Goal: Navigation & Orientation: Understand site structure

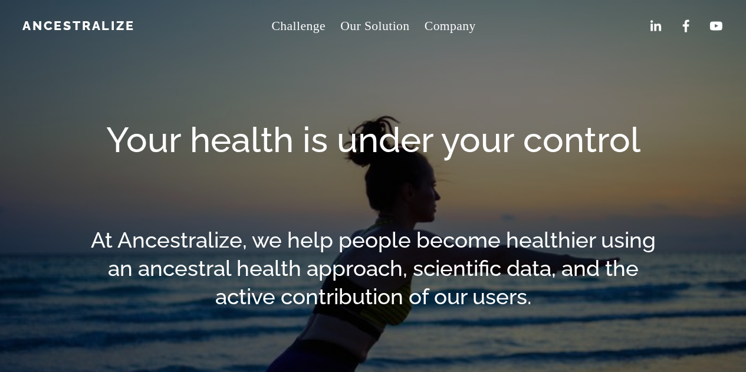
click at [373, 20] on link "Our Solution" at bounding box center [374, 26] width 69 height 25
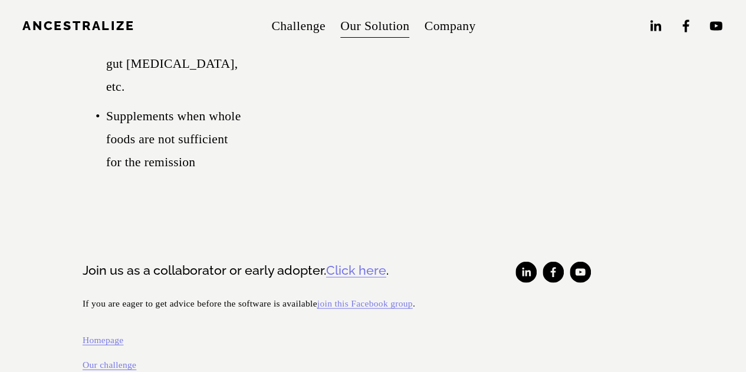
scroll to position [3506, 0]
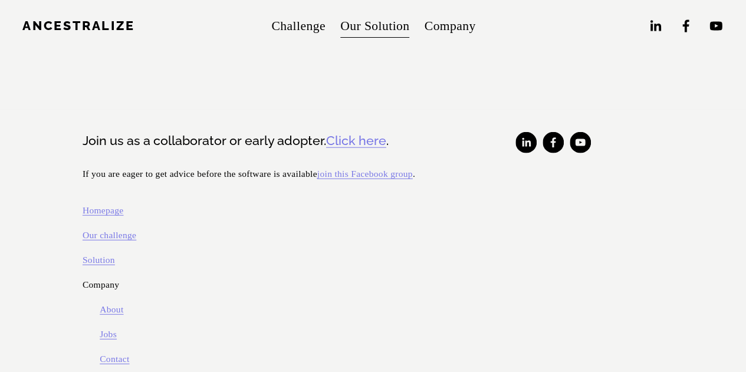
click at [367, 132] on link "Click here" at bounding box center [356, 141] width 60 height 18
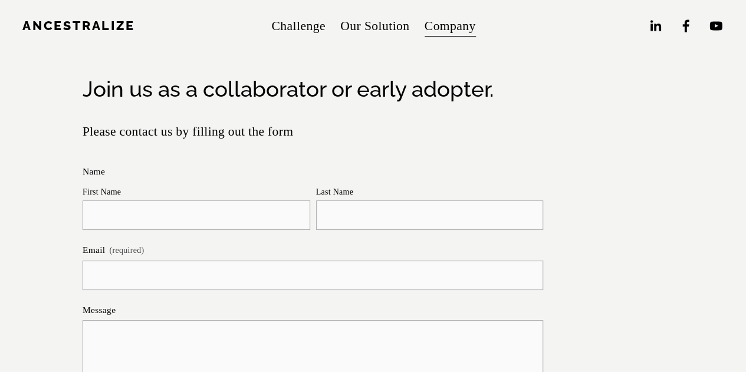
click at [0, 0] on span "About" at bounding box center [0, 0] width 0 height 0
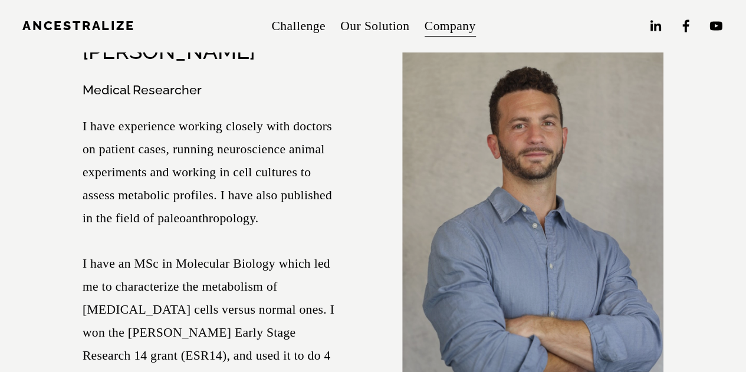
scroll to position [3516, 0]
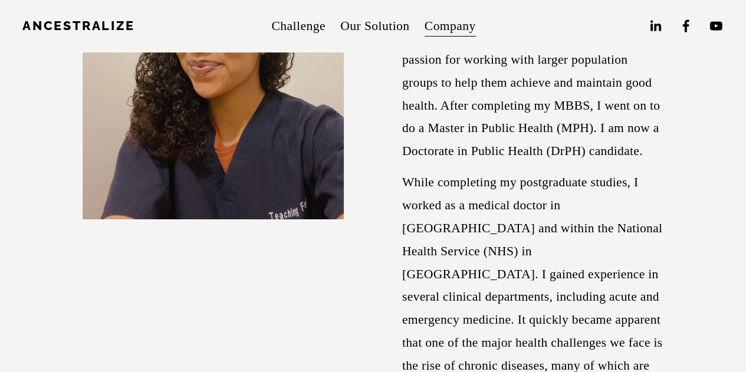
scroll to position [4308, 0]
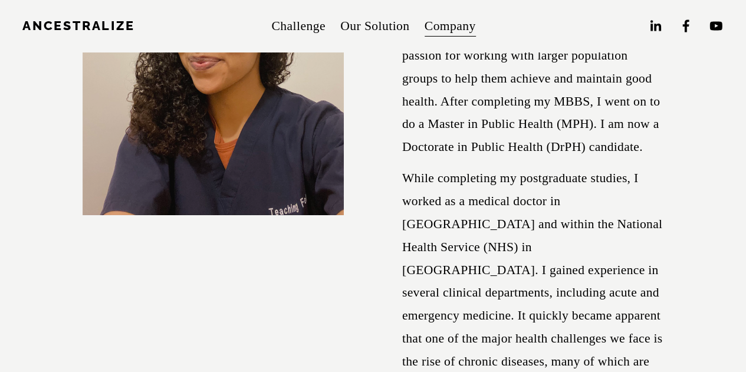
click at [379, 28] on link "Our Solution" at bounding box center [374, 26] width 69 height 25
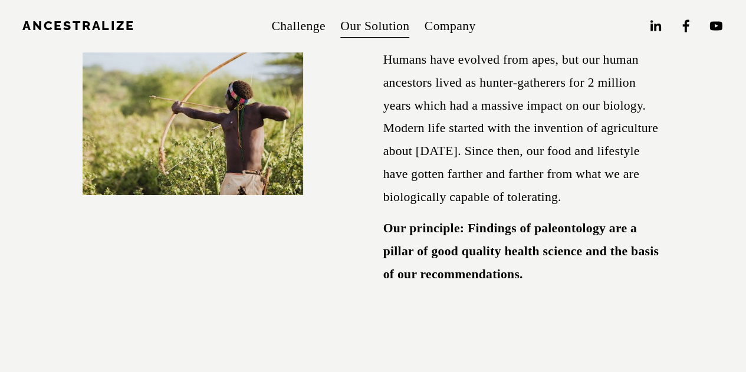
scroll to position [2191, 0]
